Goal: Task Accomplishment & Management: Use online tool/utility

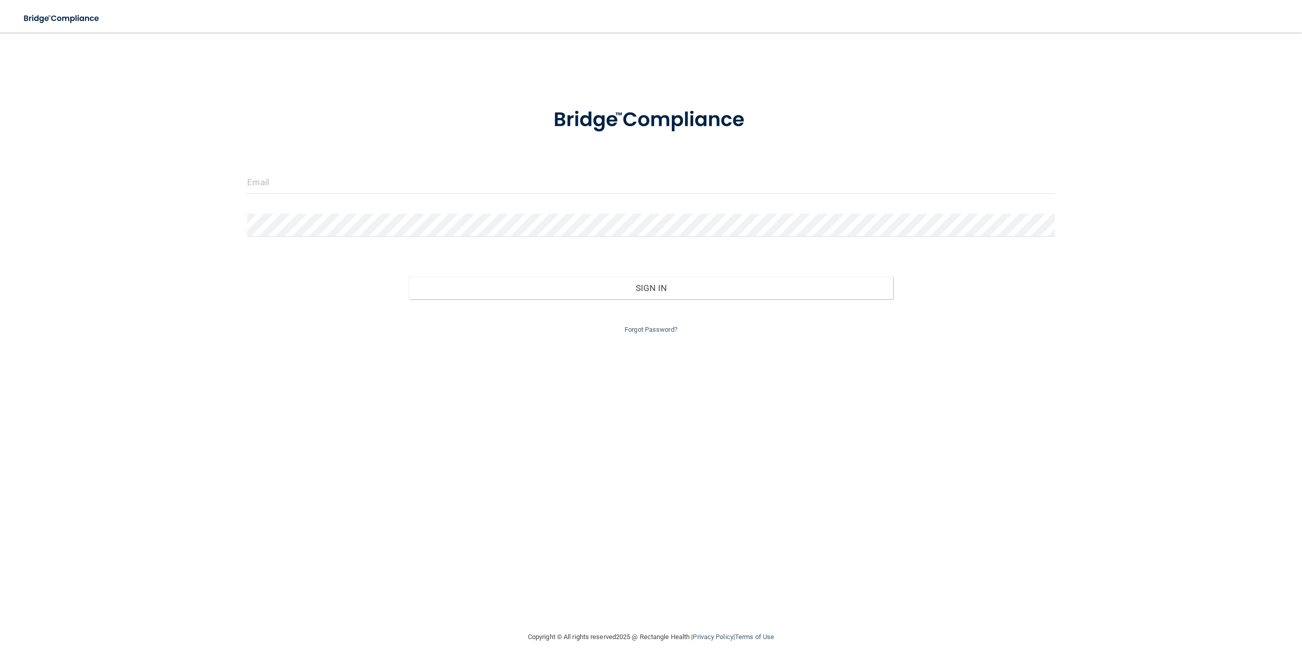
click at [475, 197] on div at bounding box center [651, 186] width 823 height 31
click at [471, 184] on input "email" at bounding box center [650, 182] width 807 height 23
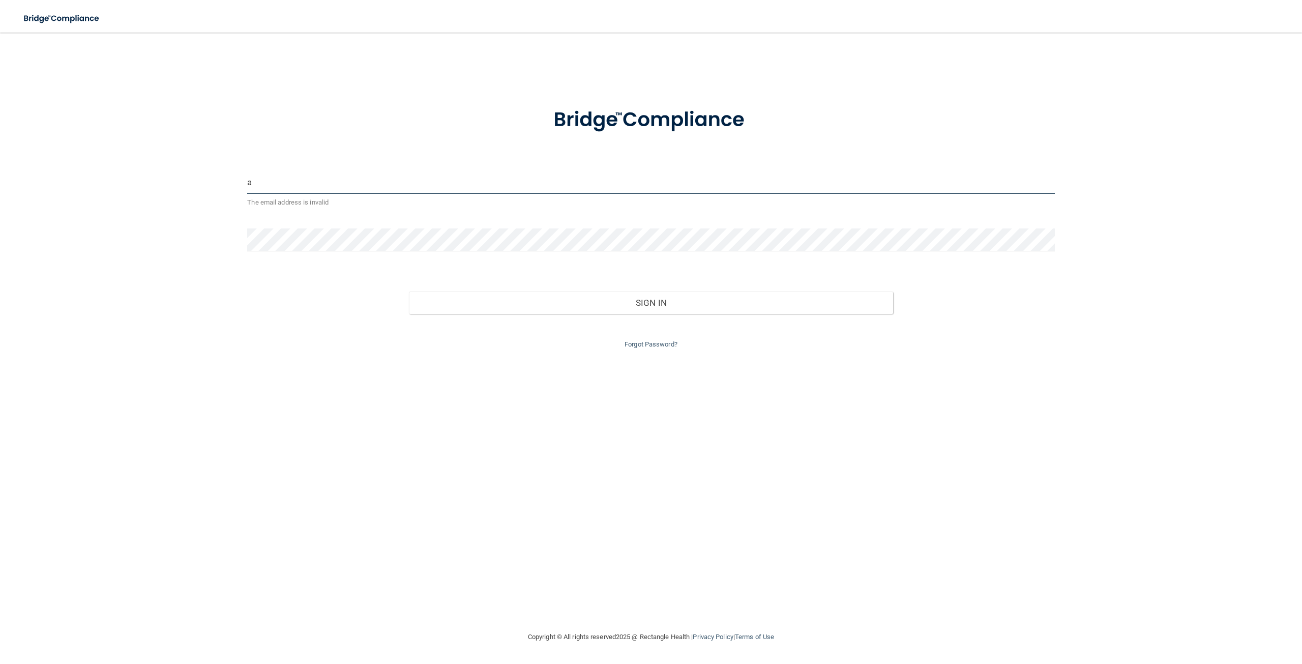
type input "a"
paste input "[PERSON_NAME][EMAIL_ADDRESS][DOMAIN_NAME]"
type input "[PERSON_NAME][EMAIL_ADDRESS][DOMAIN_NAME]"
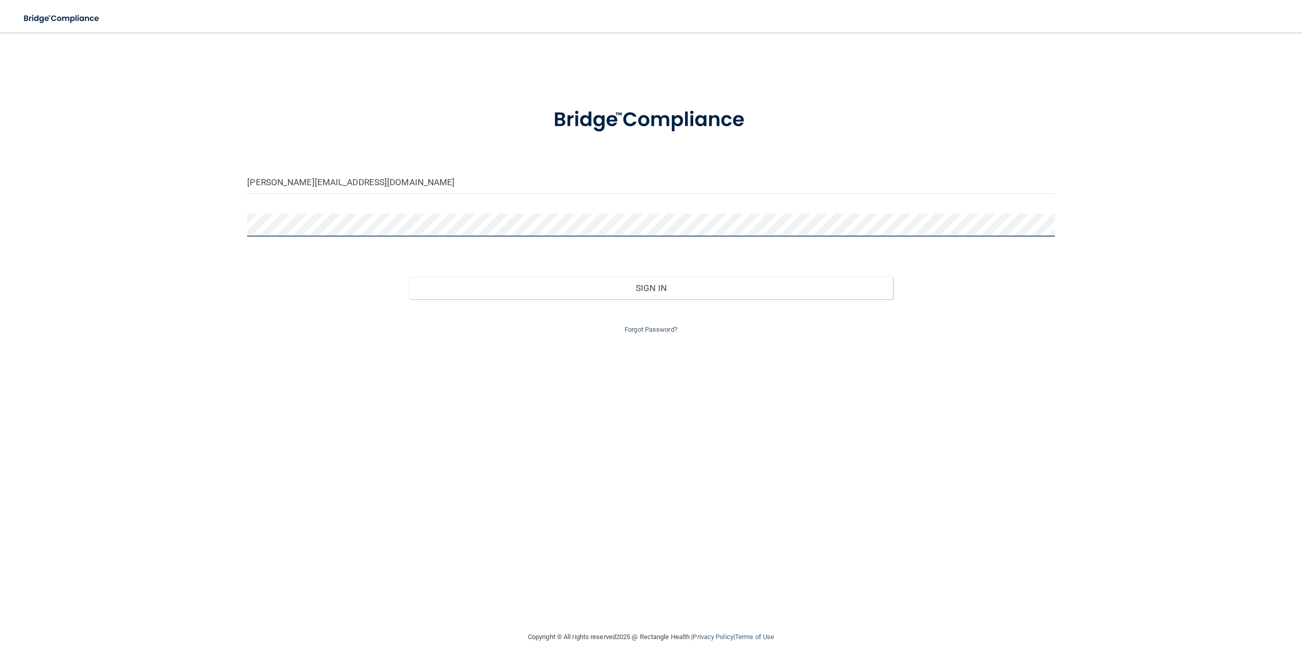
click at [409, 277] on button "Sign In" at bounding box center [651, 288] width 484 height 22
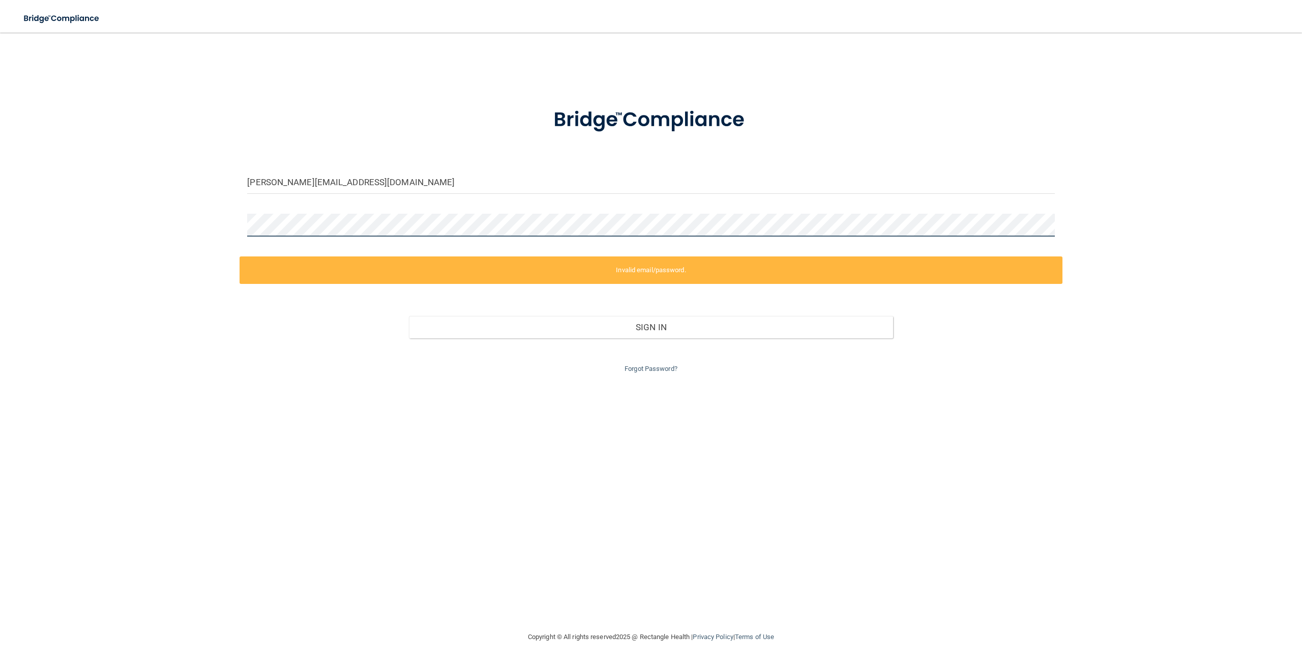
click at [226, 233] on div "[PERSON_NAME][EMAIL_ADDRESS][DOMAIN_NAME] Invalid email/password. You don't hav…" at bounding box center [651, 332] width 1262 height 578
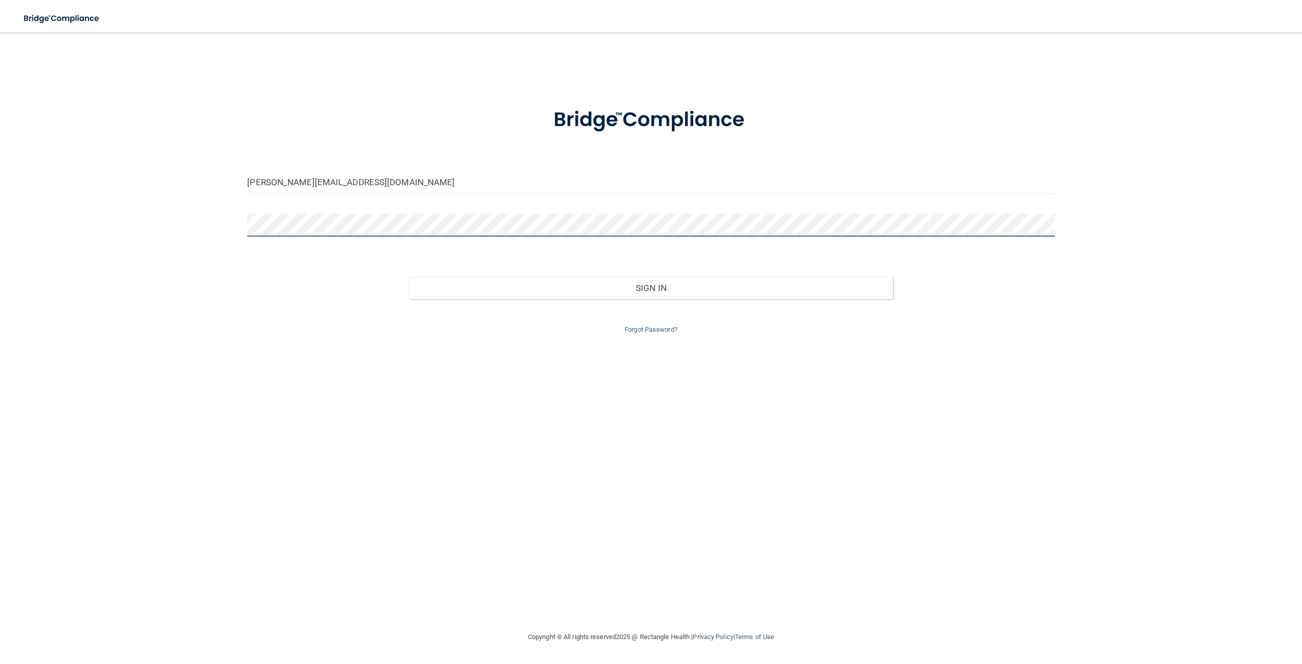
click at [409, 277] on button "Sign In" at bounding box center [651, 288] width 484 height 22
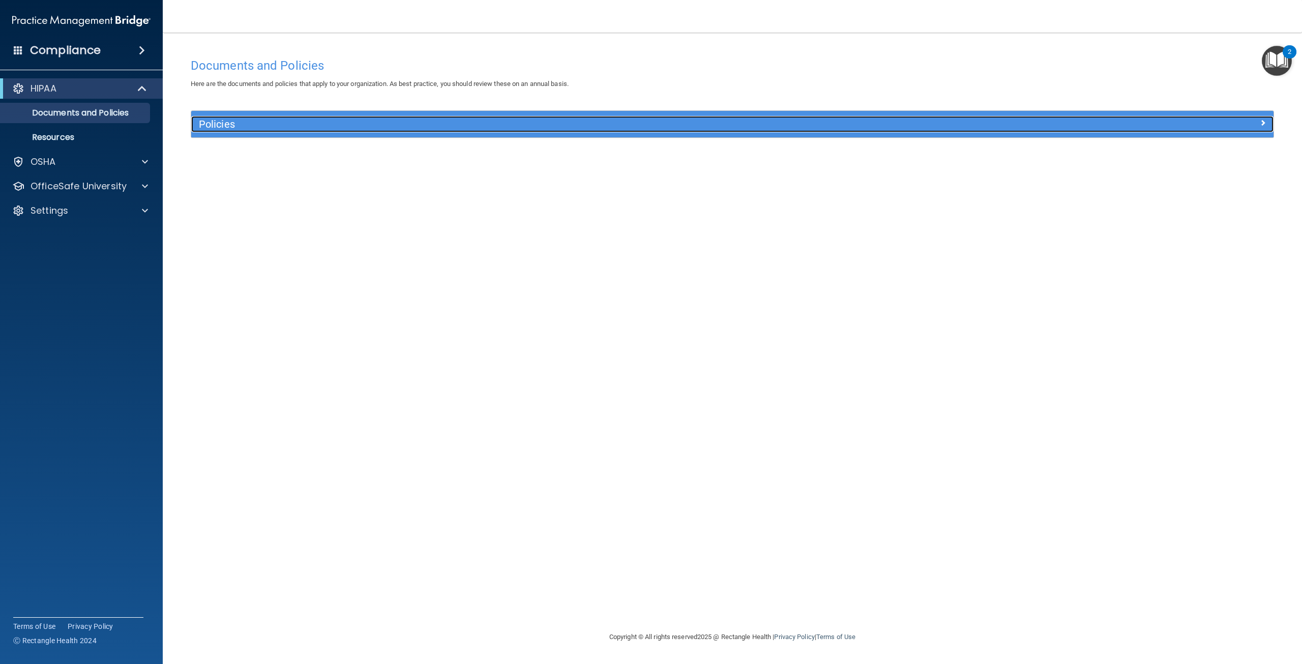
click at [219, 124] on h5 "Policies" at bounding box center [597, 124] width 797 height 11
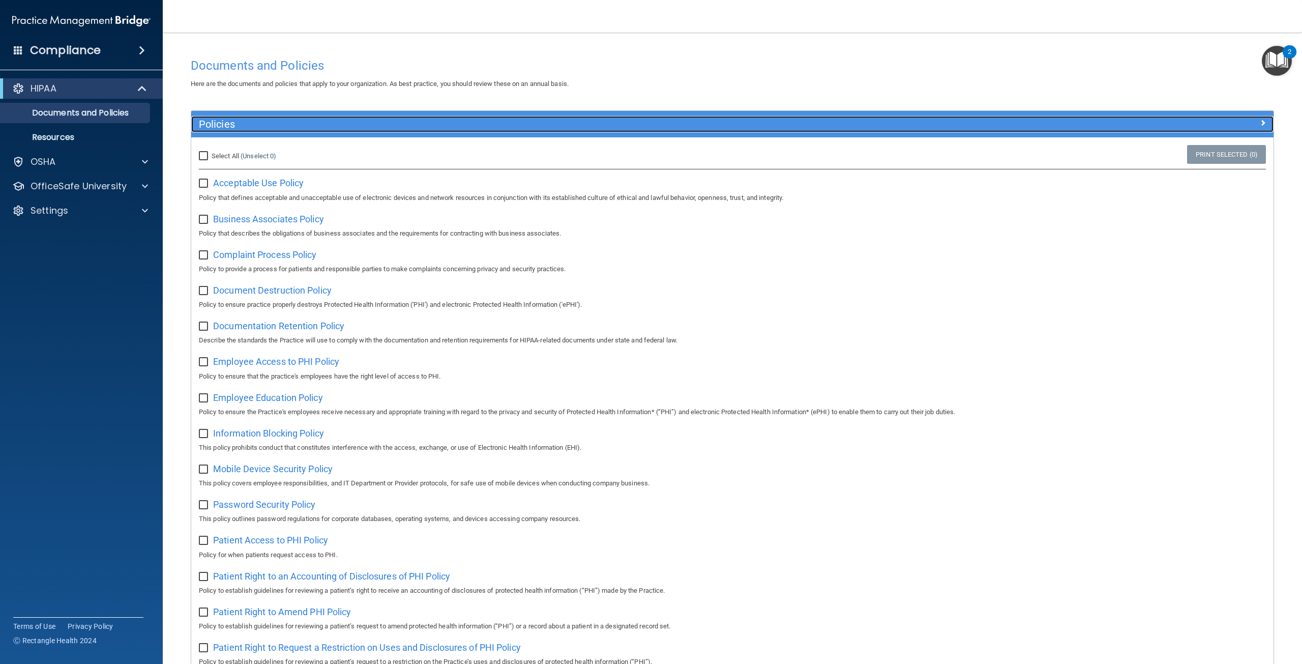
scroll to position [344, 0]
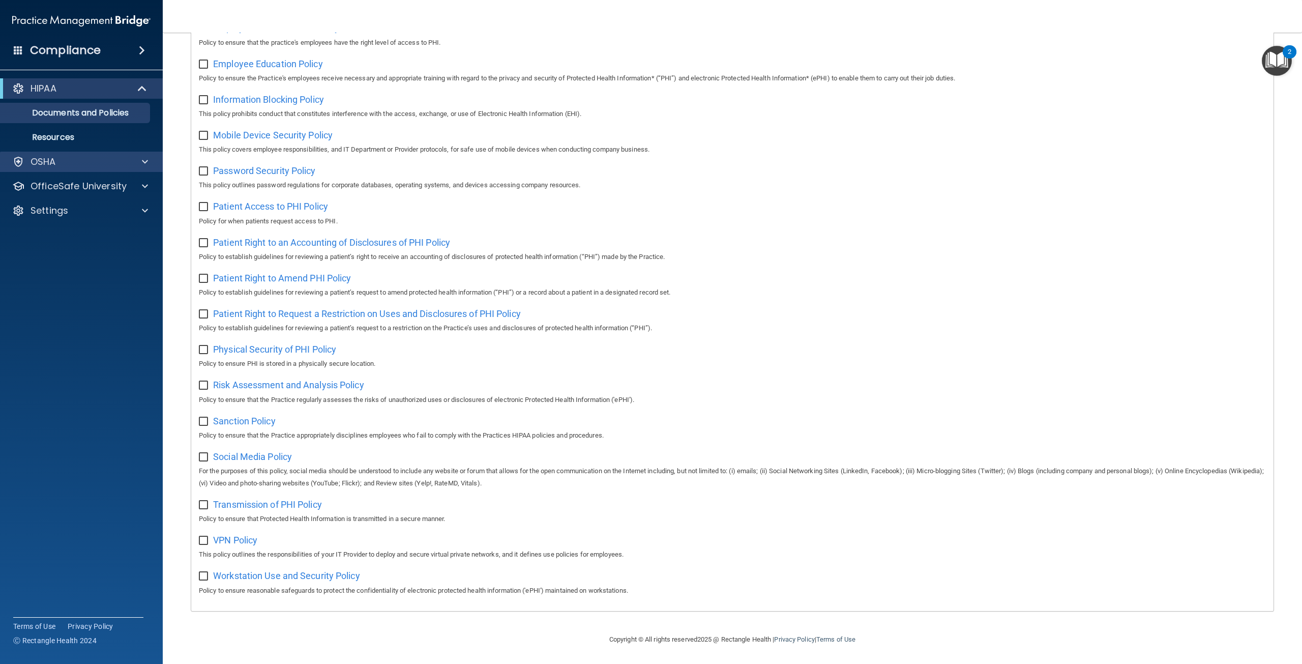
click at [67, 171] on div "OSHA" at bounding box center [81, 162] width 163 height 20
click at [138, 159] on div at bounding box center [143, 162] width 25 height 12
click at [201, 61] on input "checkbox" at bounding box center [205, 65] width 12 height 8
checkbox input "true"
click at [200, 96] on input "checkbox" at bounding box center [205, 100] width 12 height 8
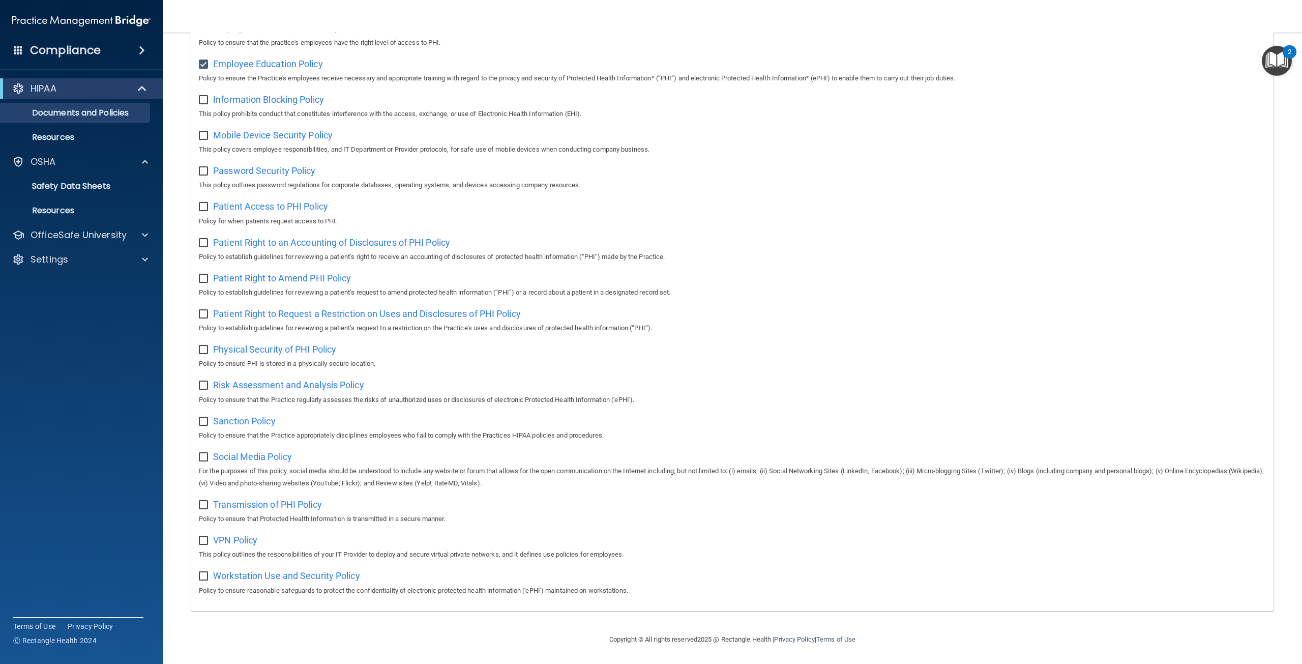
checkbox input "true"
click at [208, 132] on input "checkbox" at bounding box center [205, 136] width 12 height 8
checkbox input "true"
click at [204, 167] on input "checkbox" at bounding box center [205, 171] width 12 height 8
checkbox input "true"
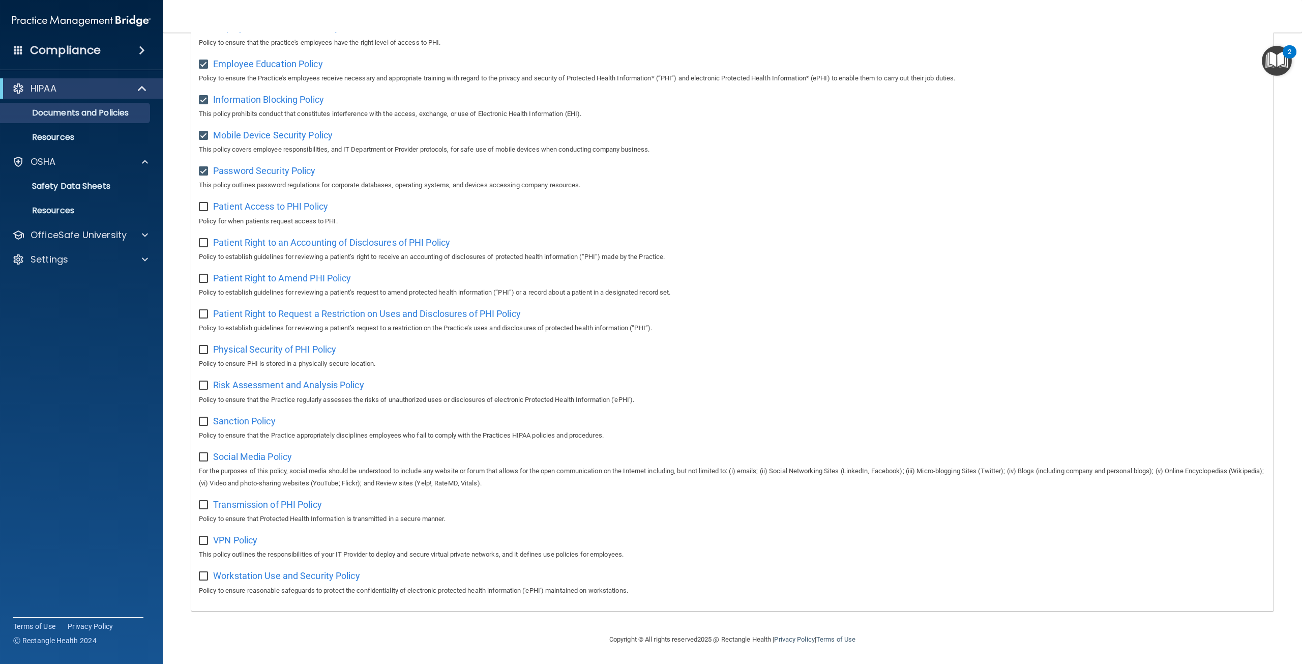
click at [202, 198] on label at bounding box center [205, 204] width 13 height 12
click at [202, 203] on input "checkbox" at bounding box center [205, 207] width 12 height 8
checkbox input "true"
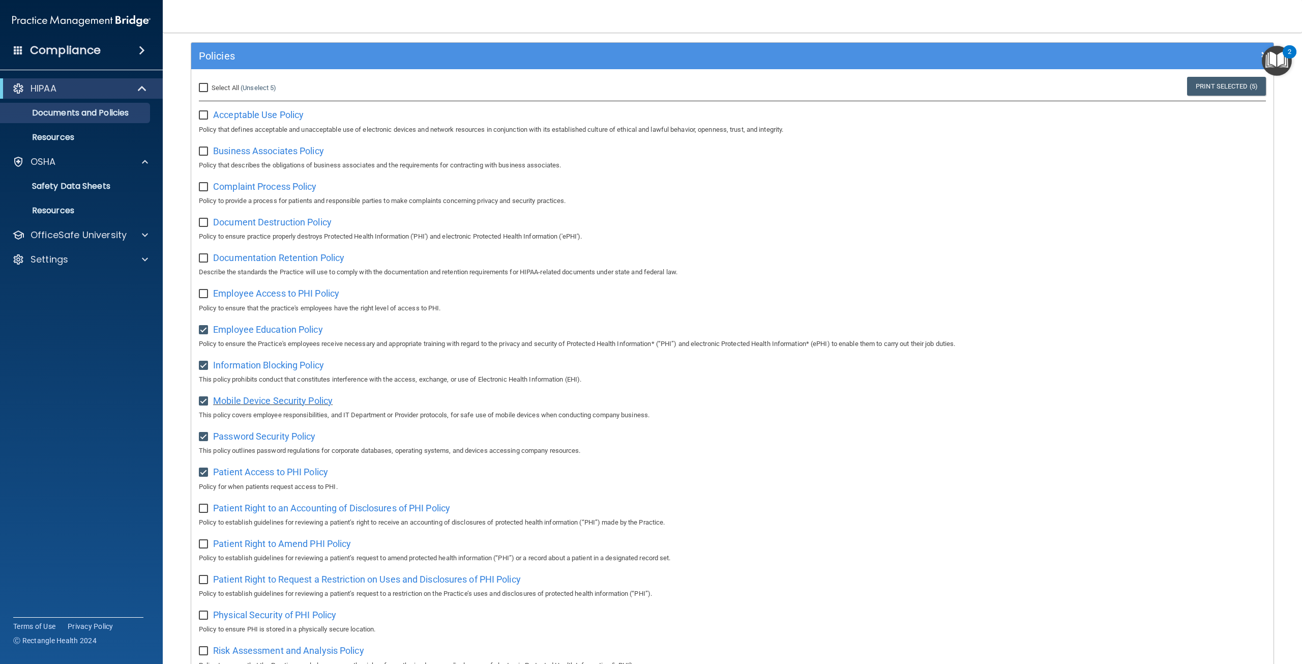
scroll to position [0, 0]
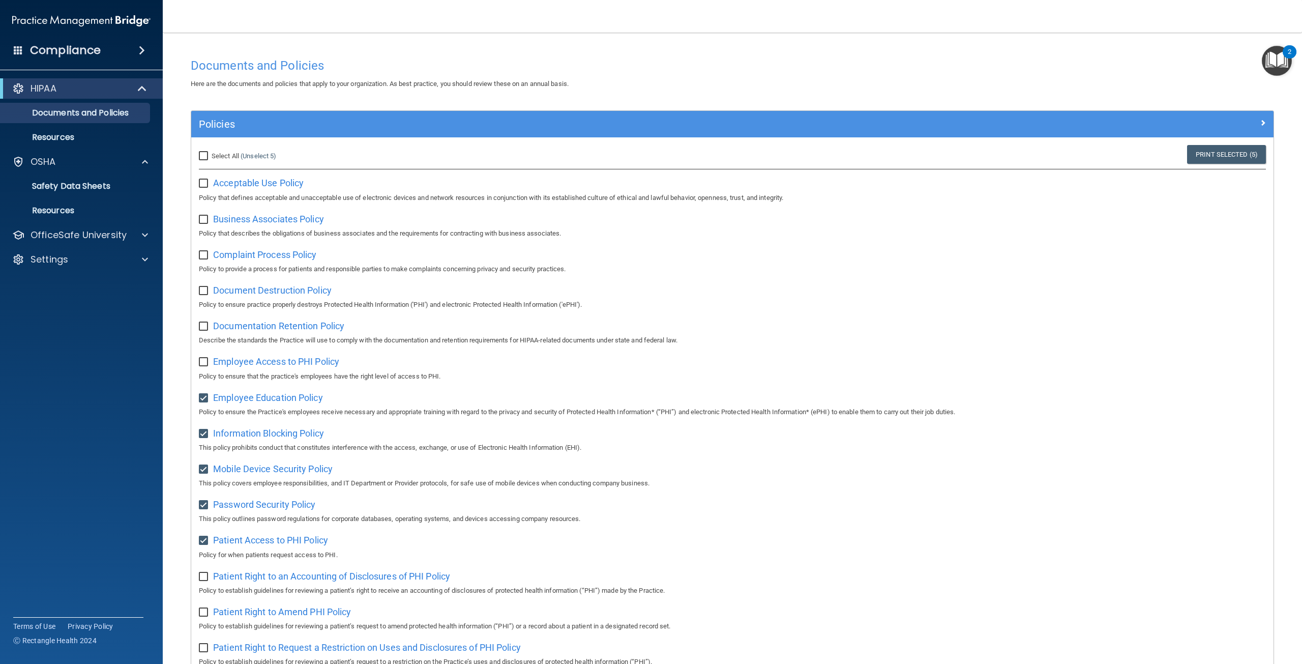
click at [79, 95] on div "HIPAA" at bounding box center [81, 88] width 163 height 20
click at [139, 49] on span at bounding box center [142, 50] width 6 height 12
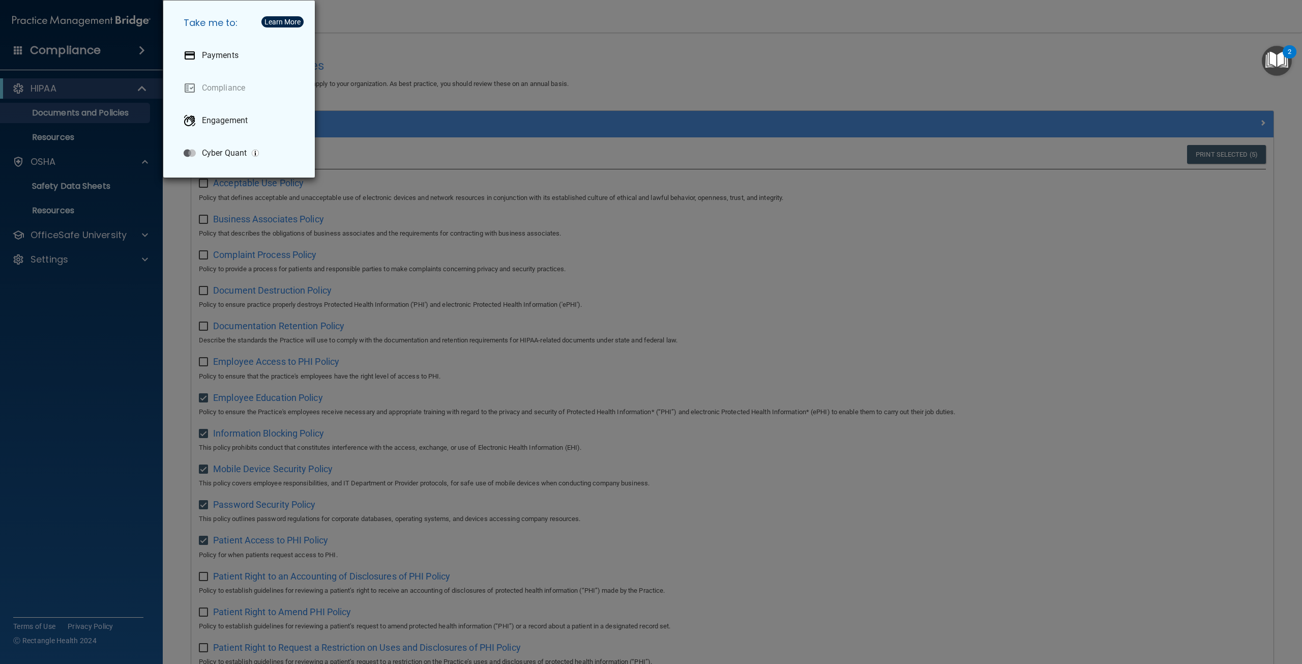
click at [80, 271] on div "Take me to: Payments Compliance Engagement Cyber Quant" at bounding box center [651, 332] width 1302 height 664
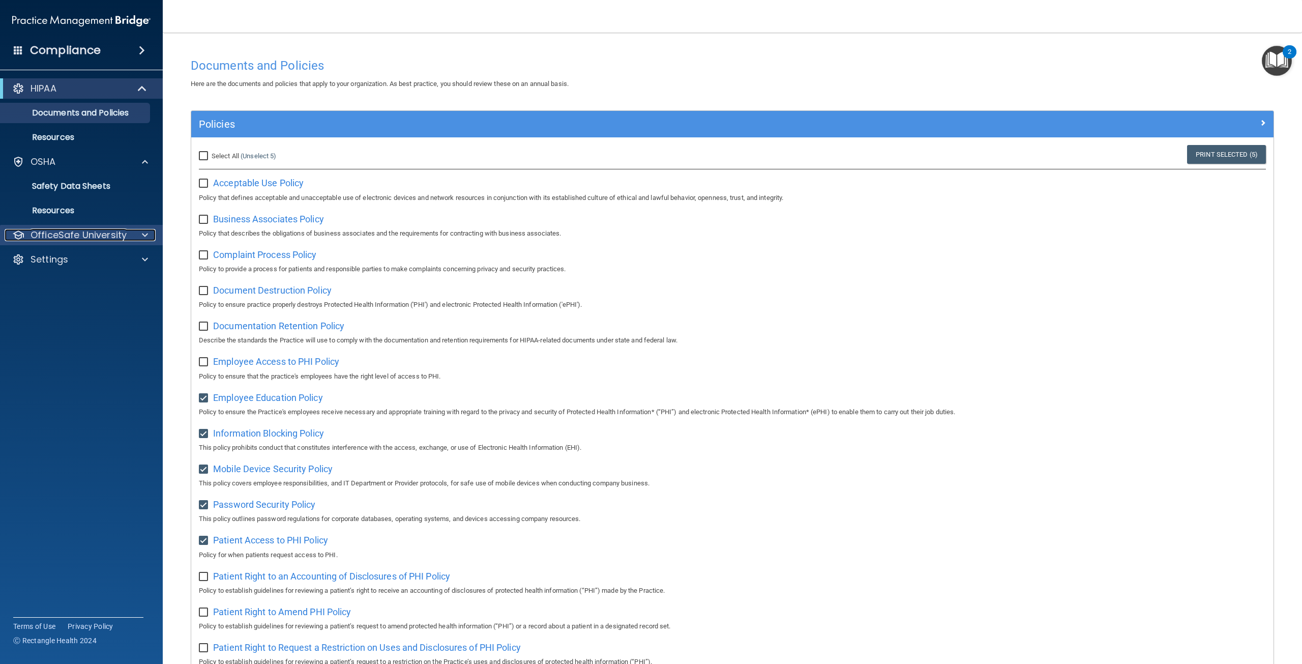
click at [132, 236] on div at bounding box center [143, 235] width 25 height 12
click at [105, 280] on div "OSHA Training" at bounding box center [76, 284] width 139 height 10
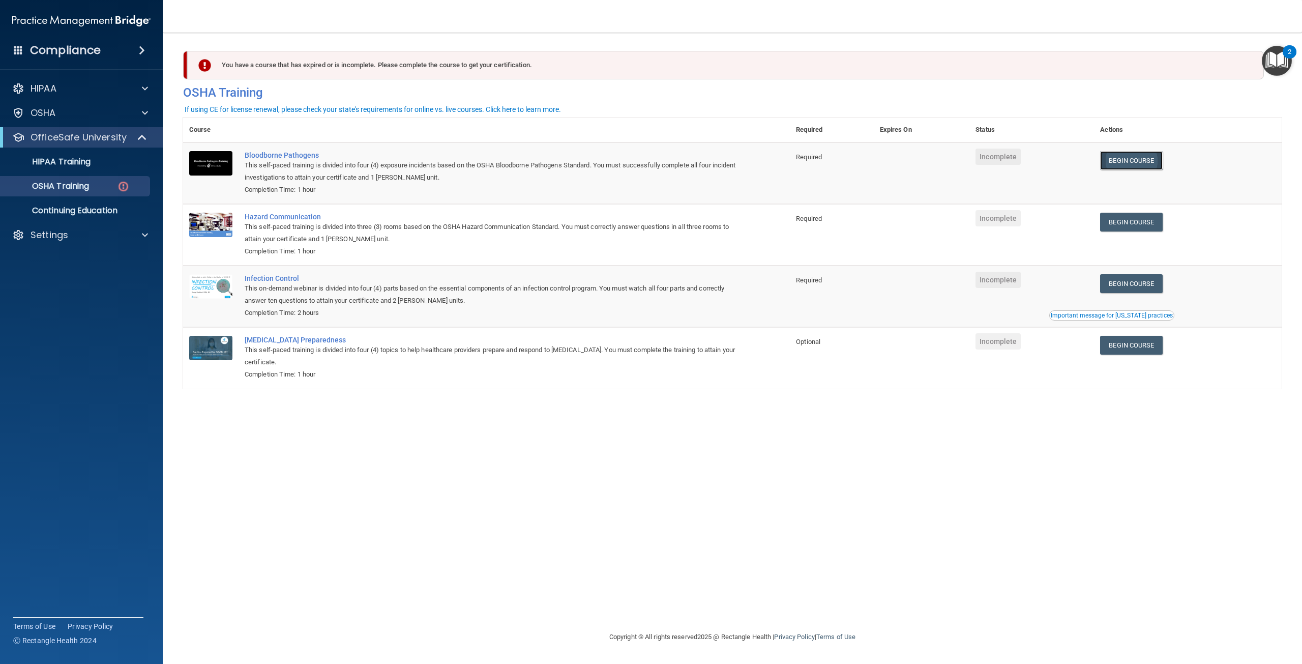
click at [1132, 159] on link "Begin Course" at bounding box center [1131, 160] width 62 height 19
